Goal: Task Accomplishment & Management: Use online tool/utility

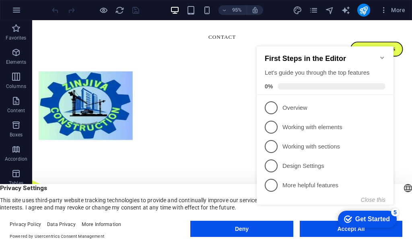
click div "checkmark Get Started 5 First Steps in the Editor Let's guide you through the t…"
click at [349, 232] on appcues-checklist "Contextual help checklist present on screen" at bounding box center [327, 134] width 147 height 198
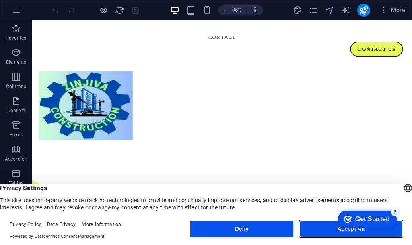
click at [335, 233] on button "Accept All" at bounding box center [351, 228] width 103 height 16
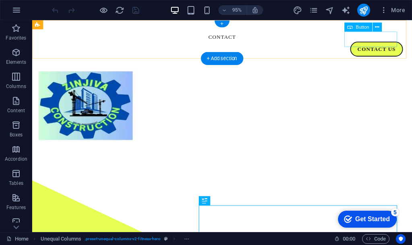
click at [387, 43] on div "Contact Us" at bounding box center [232, 51] width 381 height 16
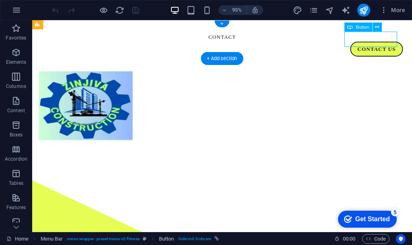
click at [386, 43] on div "Contact Us" at bounding box center [232, 51] width 381 height 16
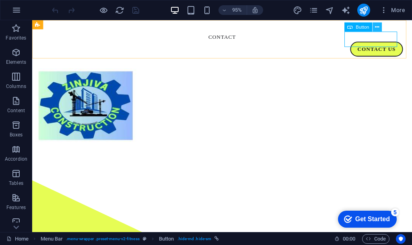
click at [378, 27] on icon at bounding box center [377, 27] width 4 height 8
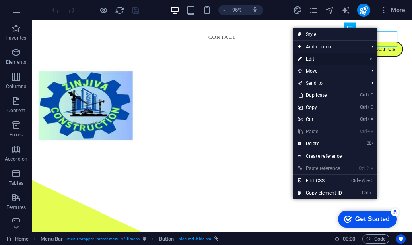
click at [310, 58] on link "⏎ Edit" at bounding box center [320, 59] width 54 height 12
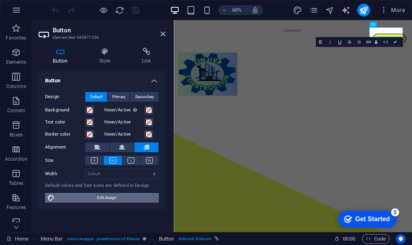
click at [96, 195] on span "Edit design" at bounding box center [106, 198] width 99 height 10
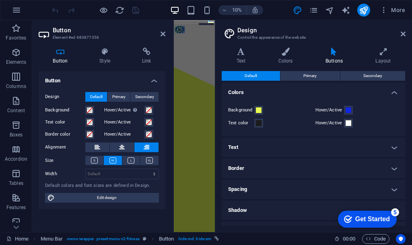
scroll to position [36, 0]
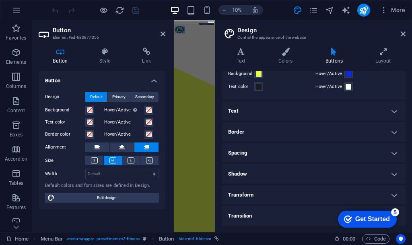
click at [292, 114] on h4 "Text" at bounding box center [314, 110] width 184 height 19
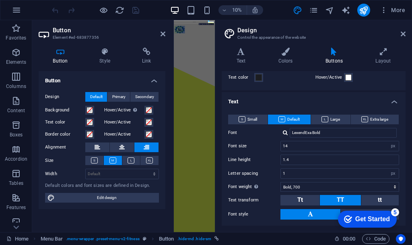
scroll to position [0, 0]
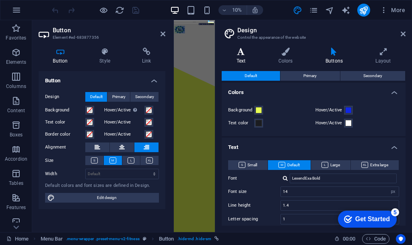
click at [242, 53] on icon at bounding box center [241, 52] width 39 height 8
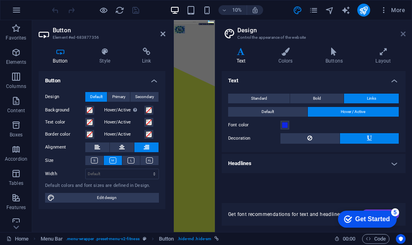
click at [402, 36] on icon at bounding box center [403, 34] width 5 height 6
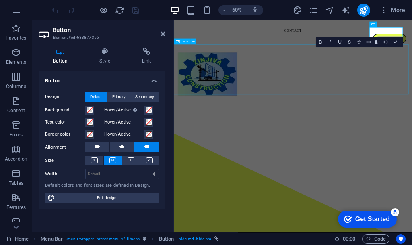
click at [412, 115] on div at bounding box center [373, 111] width 398 height 83
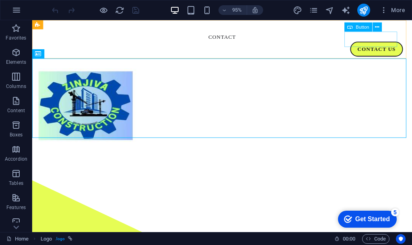
click at [363, 29] on span "Button" at bounding box center [362, 27] width 13 height 4
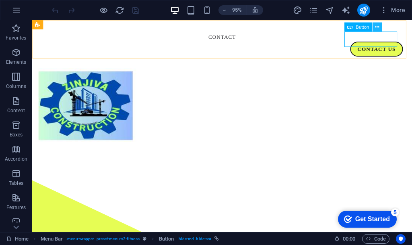
click at [377, 25] on icon at bounding box center [377, 27] width 4 height 8
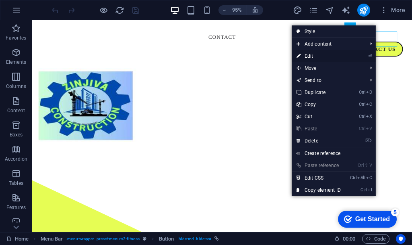
click at [311, 55] on link "⏎ Edit" at bounding box center [319, 56] width 54 height 12
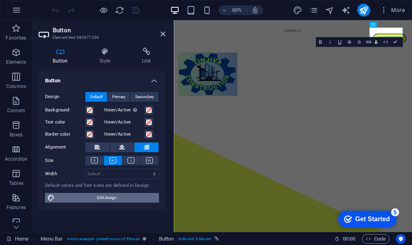
click at [116, 194] on span "Edit design" at bounding box center [106, 198] width 99 height 10
select select "px"
select select "700"
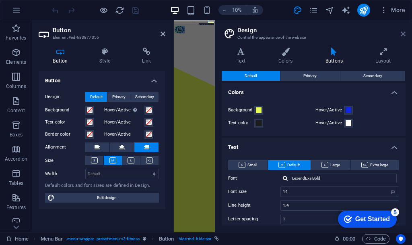
click at [403, 32] on icon at bounding box center [403, 34] width 5 height 6
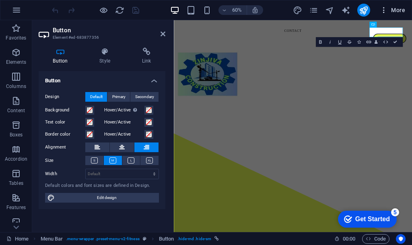
click at [399, 7] on span "More" at bounding box center [392, 10] width 25 height 8
